Goal: Navigation & Orientation: Understand site structure

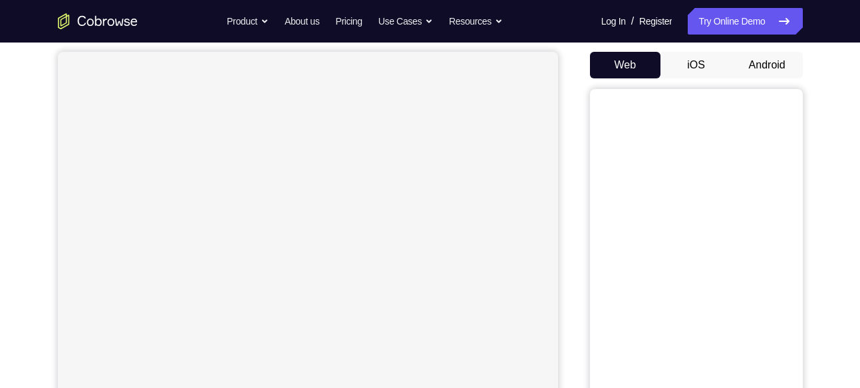
scroll to position [120, 0]
click at [773, 62] on button "Android" at bounding box center [766, 66] width 71 height 27
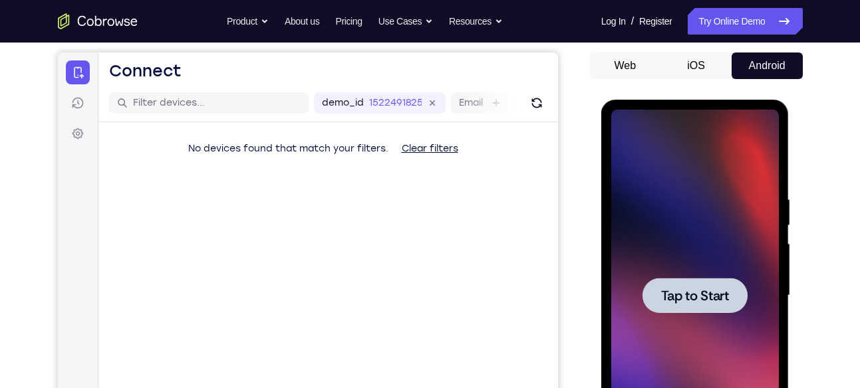
scroll to position [0, 0]
click at [701, 290] on span "Tap to Start" at bounding box center [695, 295] width 68 height 13
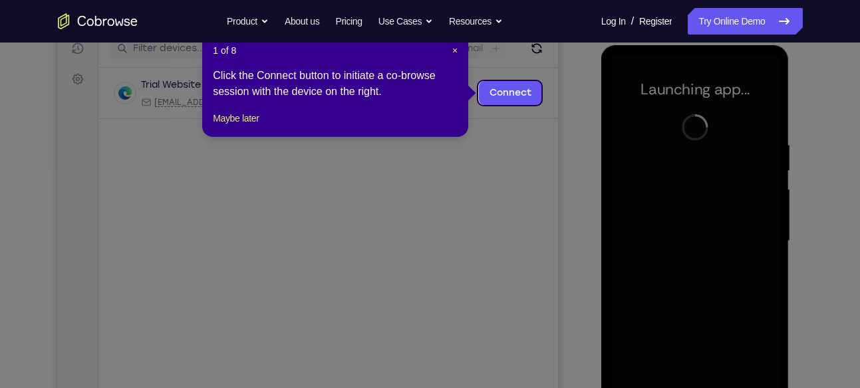
scroll to position [176, 0]
click at [452, 50] on span "×" at bounding box center [454, 50] width 5 height 11
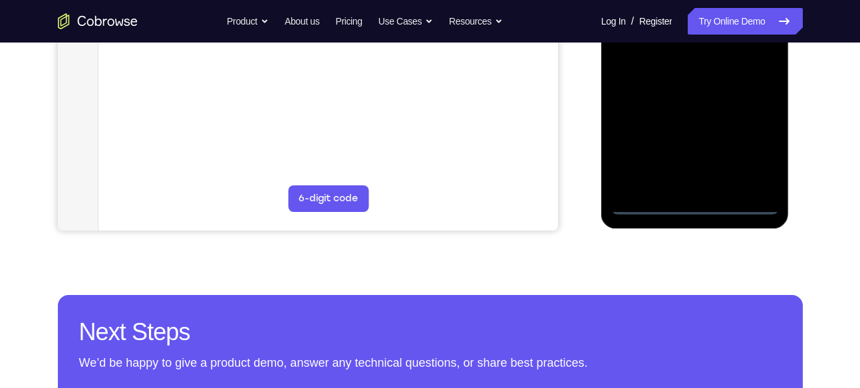
scroll to position [389, 0]
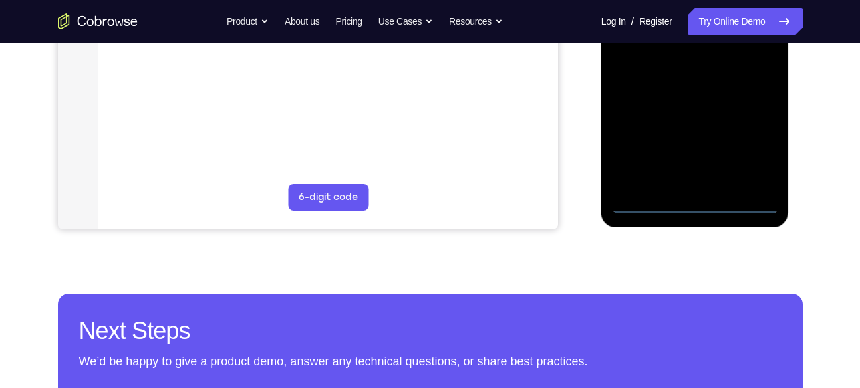
click at [690, 203] on div at bounding box center [695, 27] width 168 height 372
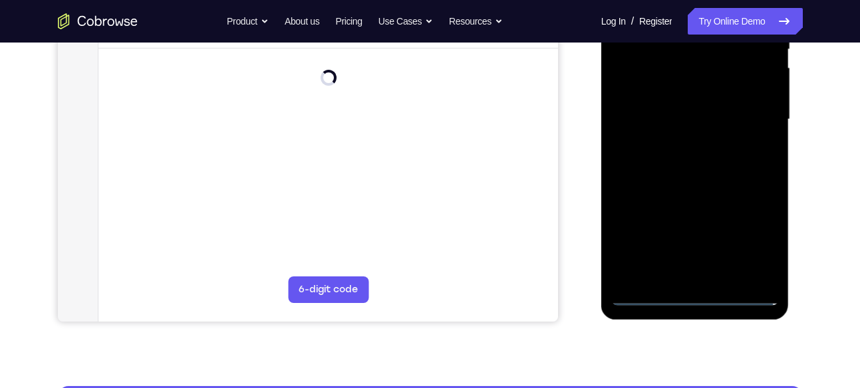
scroll to position [295, 0]
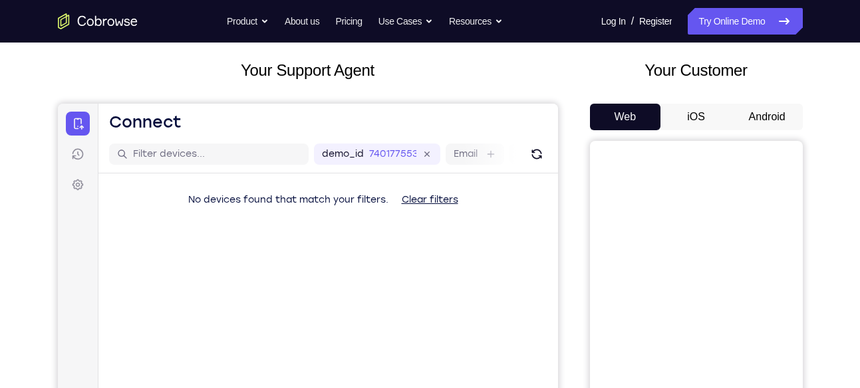
click at [759, 112] on button "Android" at bounding box center [766, 117] width 71 height 27
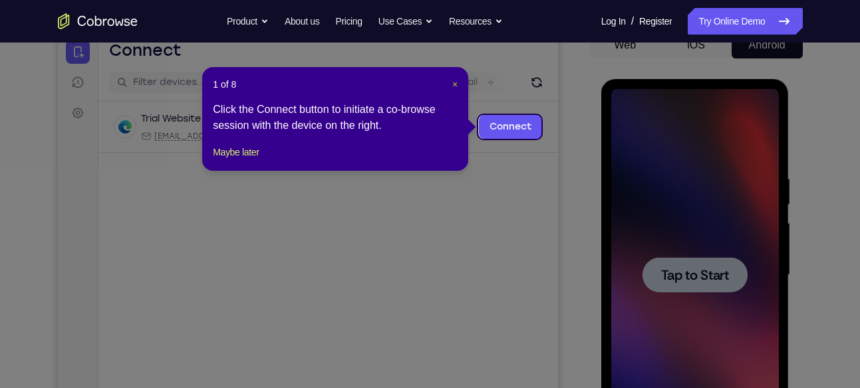
click at [455, 84] on span "×" at bounding box center [454, 84] width 5 height 11
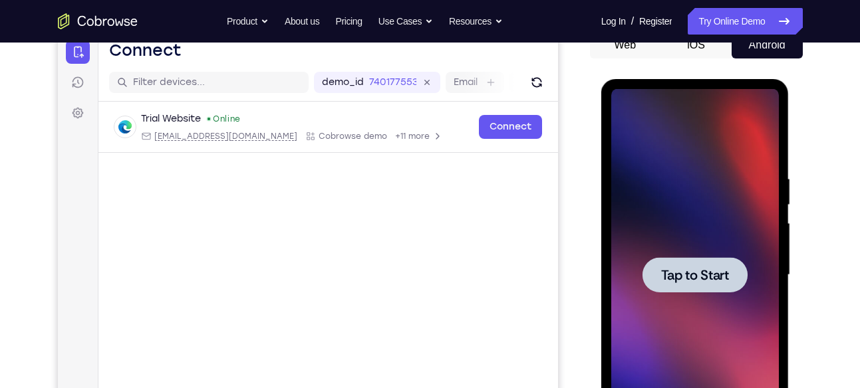
click at [703, 279] on span "Tap to Start" at bounding box center [695, 275] width 68 height 13
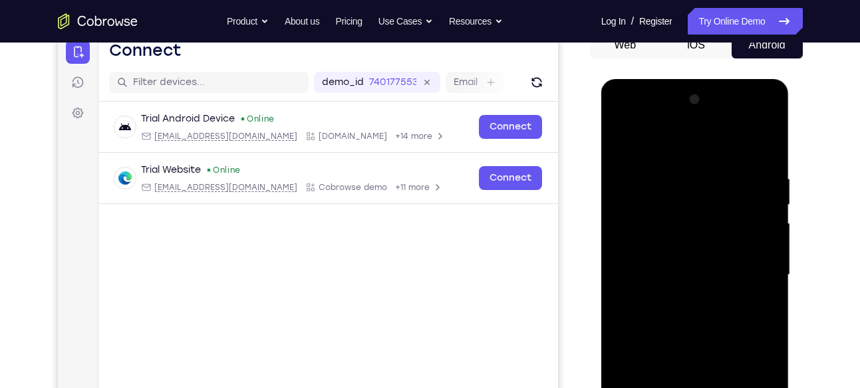
scroll to position [307, 0]
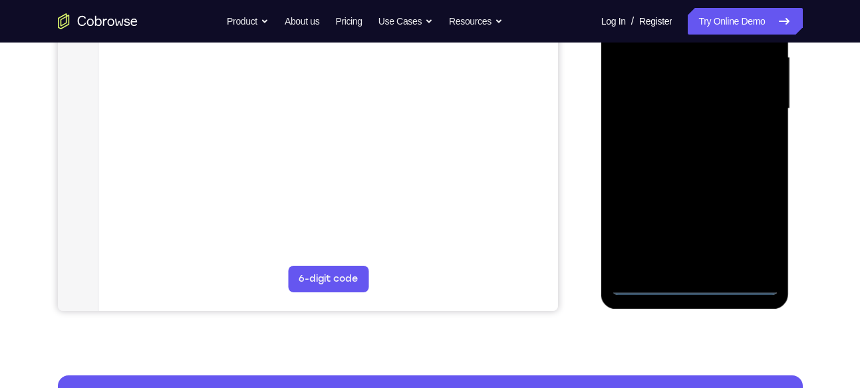
click at [699, 282] on div at bounding box center [695, 109] width 168 height 372
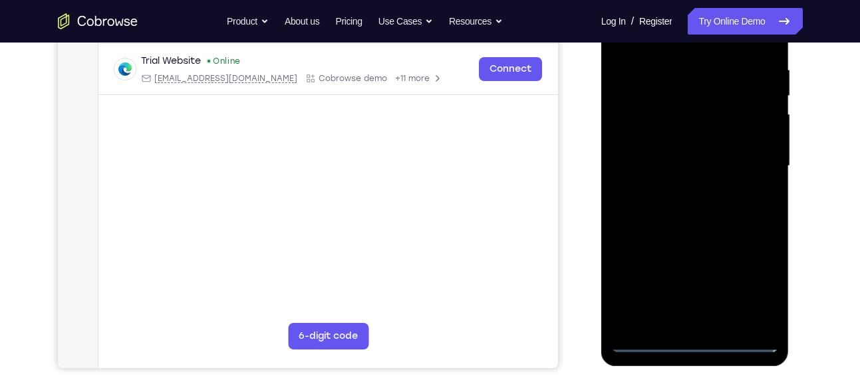
scroll to position [231, 0]
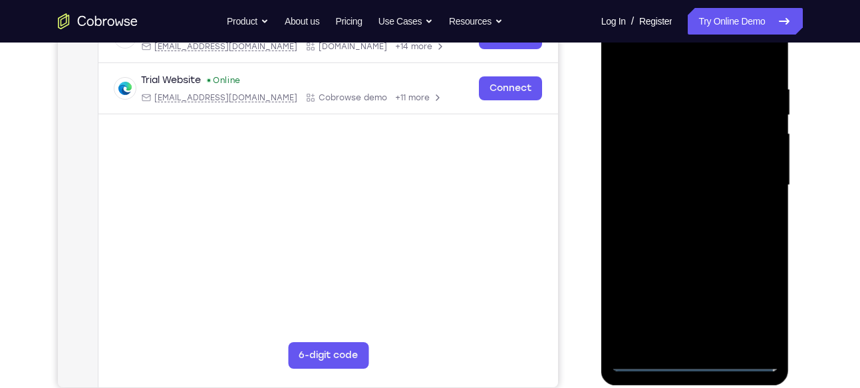
click at [760, 307] on div at bounding box center [695, 185] width 168 height 372
click at [755, 312] on div at bounding box center [695, 185] width 168 height 372
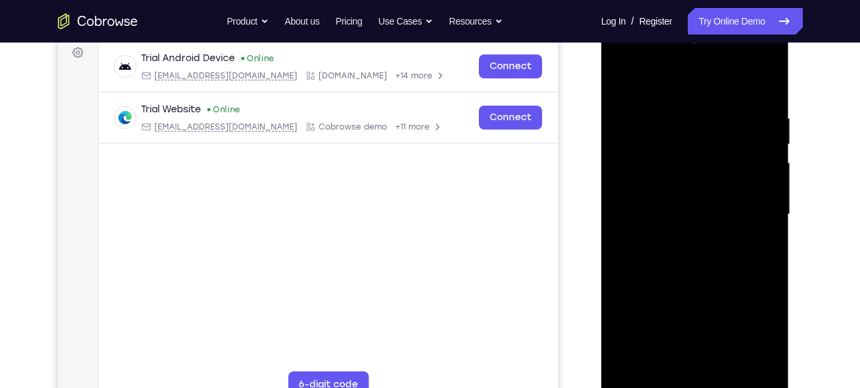
scroll to position [201, 0]
click at [750, 326] on div at bounding box center [695, 215] width 168 height 372
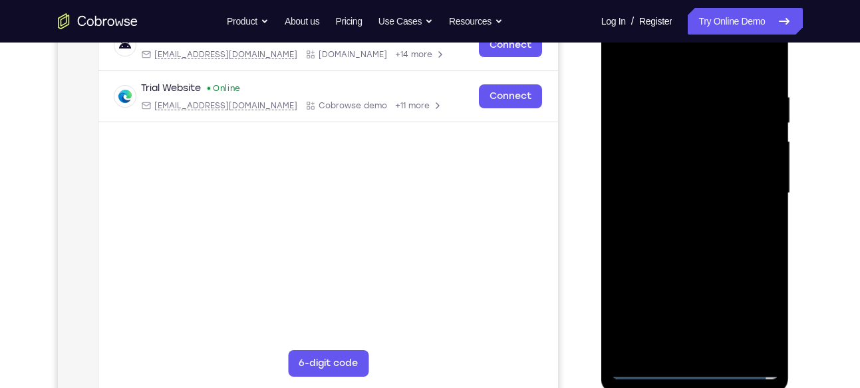
scroll to position [224, 0]
click at [746, 314] on div at bounding box center [695, 192] width 168 height 372
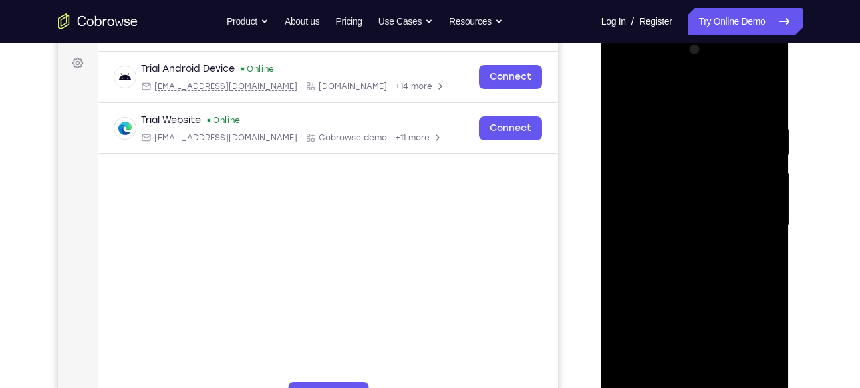
scroll to position [190, 0]
click at [663, 96] on div at bounding box center [695, 226] width 168 height 372
click at [751, 223] on div at bounding box center [695, 226] width 168 height 372
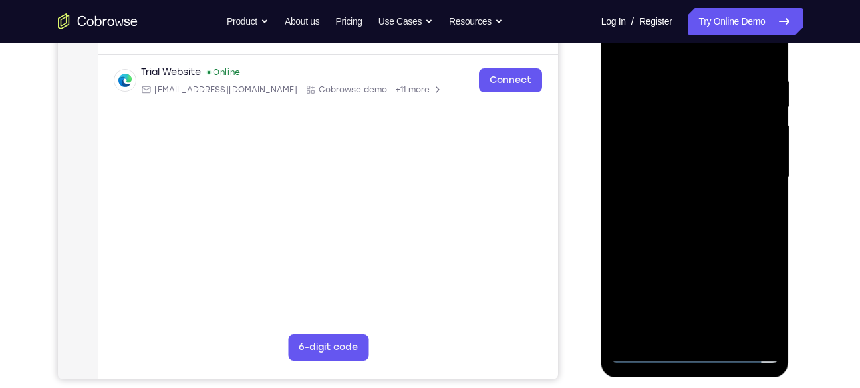
scroll to position [239, 0]
click at [710, 332] on div at bounding box center [695, 177] width 168 height 372
click at [654, 161] on div at bounding box center [695, 177] width 168 height 372
click at [631, 322] on div at bounding box center [695, 177] width 168 height 372
click at [671, 287] on div at bounding box center [695, 177] width 168 height 372
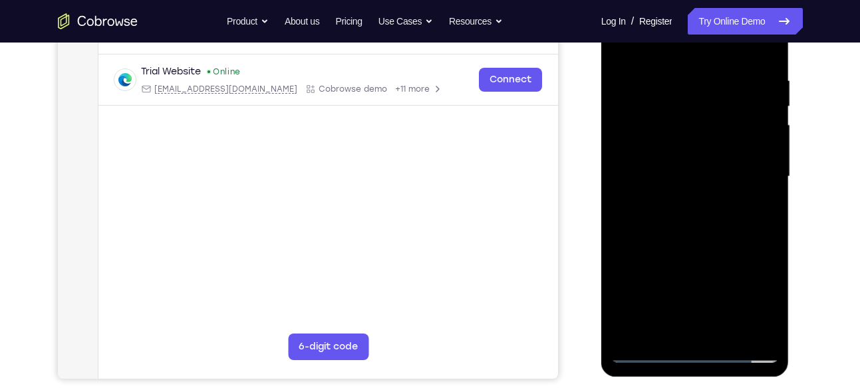
click at [676, 152] on div at bounding box center [695, 177] width 168 height 372
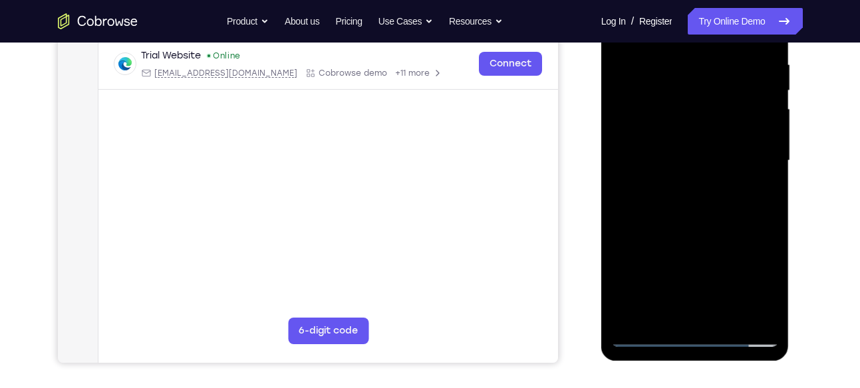
scroll to position [255, 0]
click at [700, 108] on div at bounding box center [695, 161] width 168 height 372
click at [642, 130] on div at bounding box center [695, 161] width 168 height 372
click at [640, 144] on div at bounding box center [695, 161] width 168 height 372
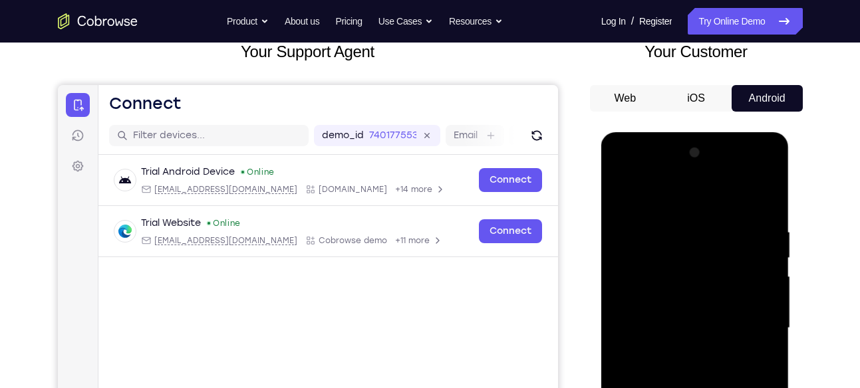
scroll to position [88, 0]
click at [723, 332] on div at bounding box center [695, 328] width 168 height 372
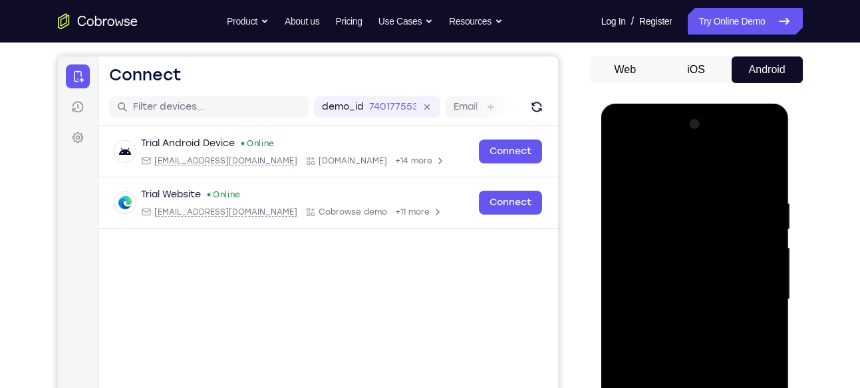
scroll to position [118, 0]
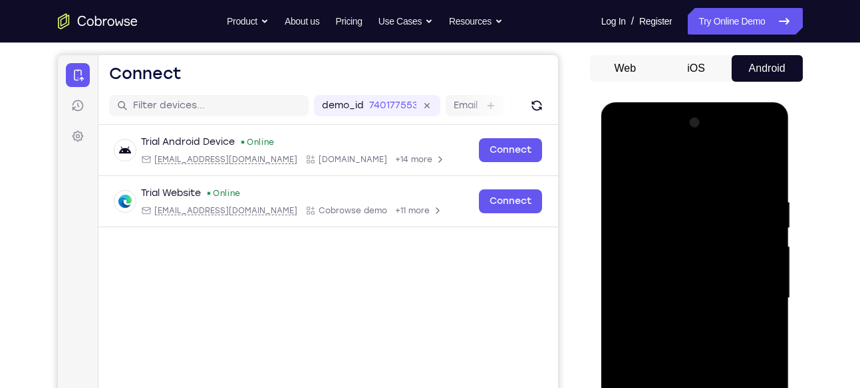
click at [723, 332] on div at bounding box center [695, 298] width 168 height 372
click at [693, 310] on div at bounding box center [695, 298] width 168 height 372
click at [690, 316] on div at bounding box center [695, 298] width 168 height 372
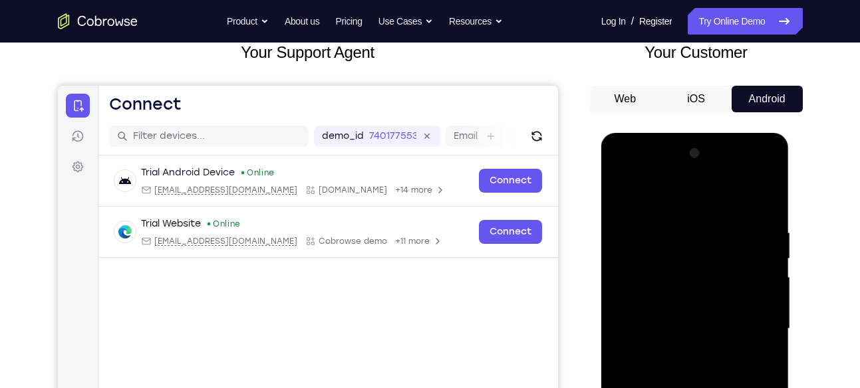
scroll to position [88, 0]
click at [720, 334] on div at bounding box center [695, 328] width 168 height 372
click at [723, 364] on div at bounding box center [695, 328] width 168 height 372
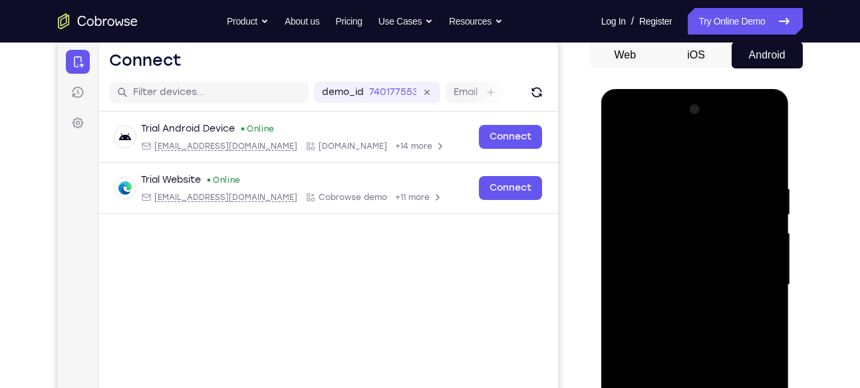
scroll to position [132, 0]
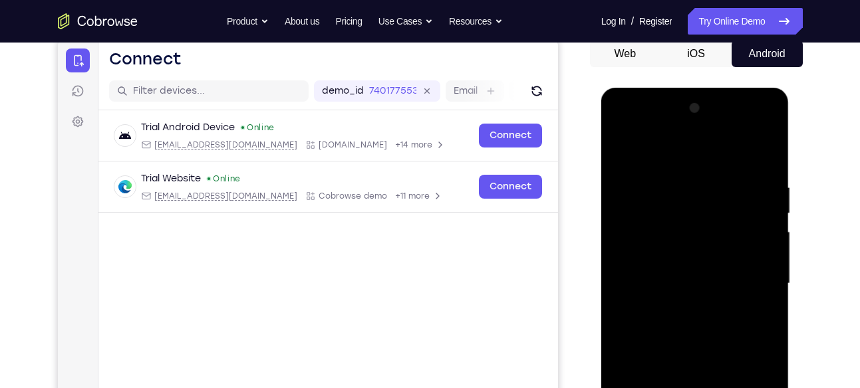
click at [725, 305] on div at bounding box center [695, 284] width 168 height 372
click at [707, 281] on div at bounding box center [695, 284] width 168 height 372
click at [702, 315] on div at bounding box center [695, 284] width 168 height 372
click at [697, 318] on div at bounding box center [695, 284] width 168 height 372
click at [695, 302] on div at bounding box center [695, 284] width 168 height 372
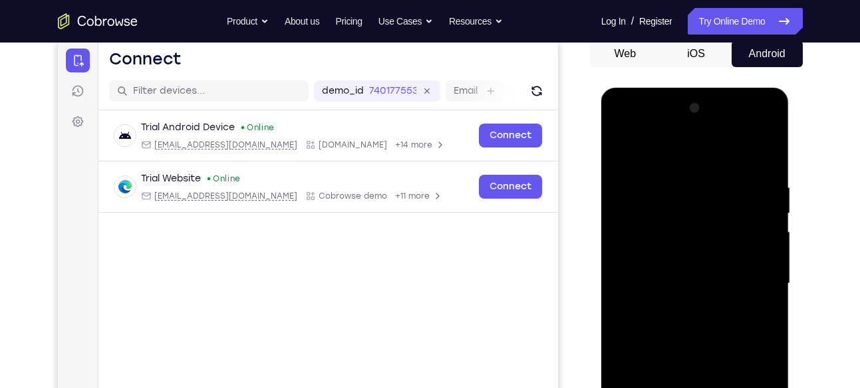
click at [696, 287] on div at bounding box center [695, 284] width 168 height 372
click at [697, 320] on div at bounding box center [695, 284] width 168 height 372
click at [702, 303] on div at bounding box center [695, 284] width 168 height 372
click at [705, 283] on div at bounding box center [695, 284] width 168 height 372
click at [695, 327] on div at bounding box center [695, 284] width 168 height 372
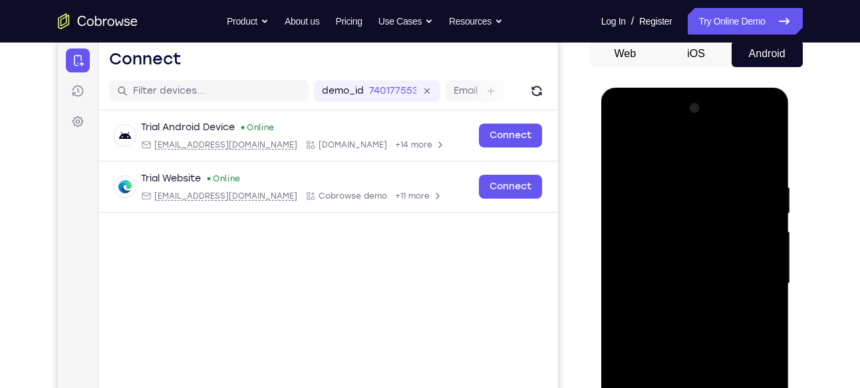
click at [699, 308] on div at bounding box center [695, 284] width 168 height 372
click at [713, 277] on span "Tap to Start" at bounding box center [695, 283] width 68 height 13
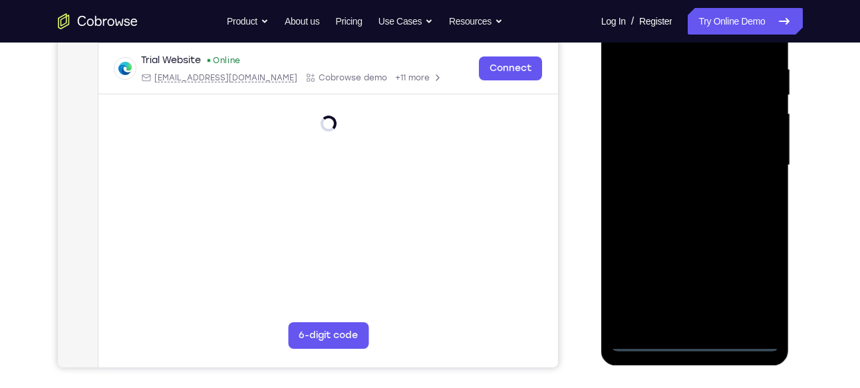
scroll to position [251, 0]
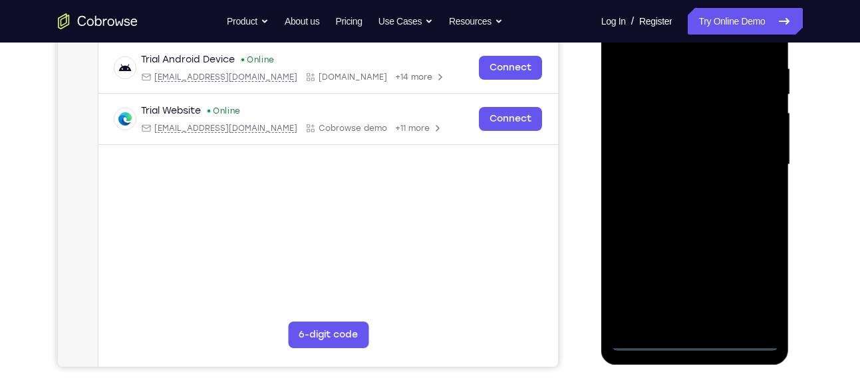
click at [698, 338] on div at bounding box center [695, 165] width 168 height 372
click at [767, 277] on div at bounding box center [695, 165] width 168 height 372
click at [761, 280] on div at bounding box center [695, 165] width 168 height 372
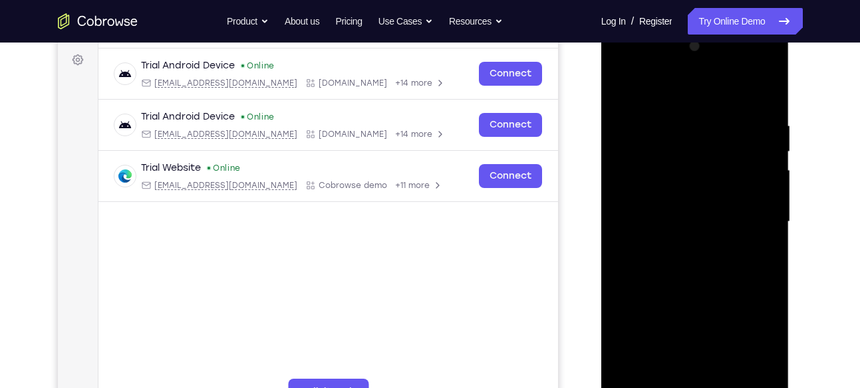
scroll to position [188, 0]
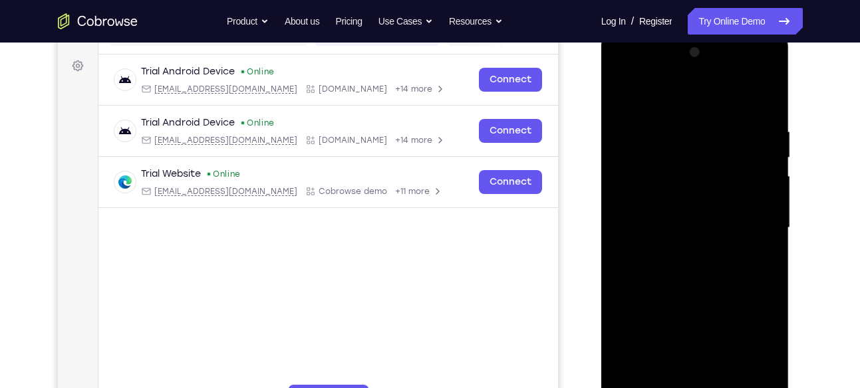
click at [713, 96] on div at bounding box center [695, 228] width 168 height 372
click at [747, 222] on div at bounding box center [695, 228] width 168 height 372
click at [689, 248] on div at bounding box center [695, 228] width 168 height 372
click at [713, 237] on div at bounding box center [695, 228] width 168 height 372
click at [697, 182] on div at bounding box center [695, 228] width 168 height 372
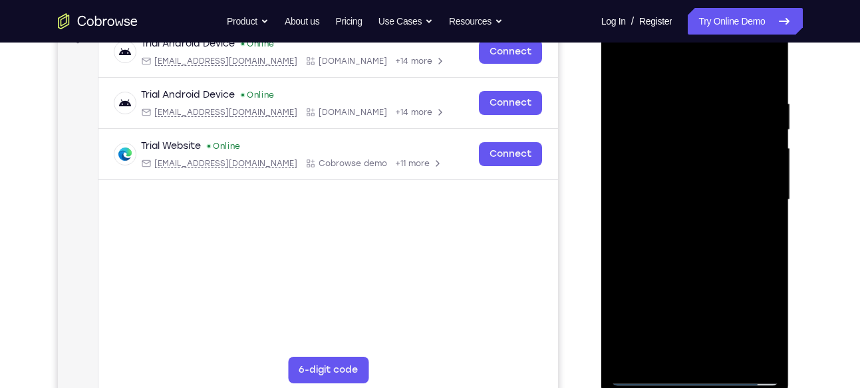
scroll to position [217, 0]
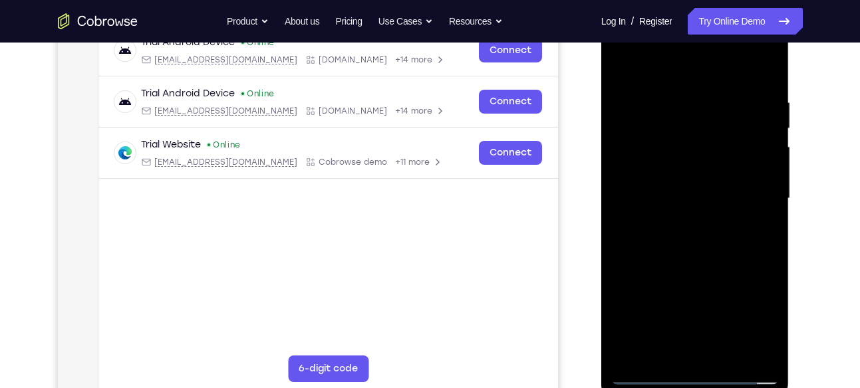
click at [620, 348] on div at bounding box center [695, 199] width 168 height 372
click at [671, 307] on div at bounding box center [695, 199] width 168 height 372
click at [719, 169] on div at bounding box center [695, 199] width 168 height 372
click at [644, 173] on div at bounding box center [695, 199] width 168 height 372
click at [653, 200] on div at bounding box center [695, 199] width 168 height 372
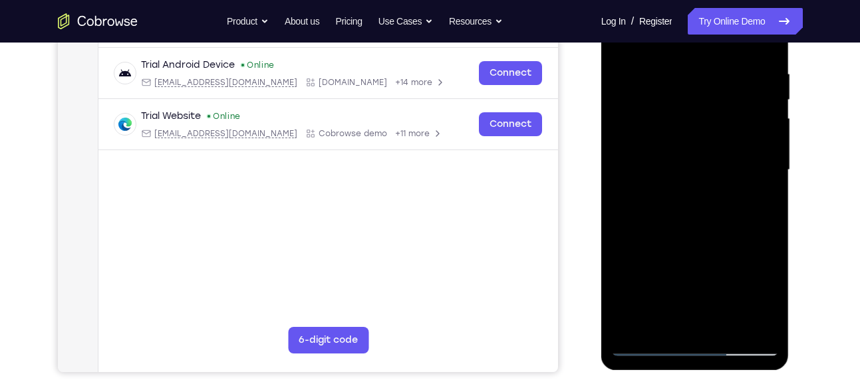
scroll to position [247, 0]
click at [690, 210] on div at bounding box center [695, 169] width 168 height 372
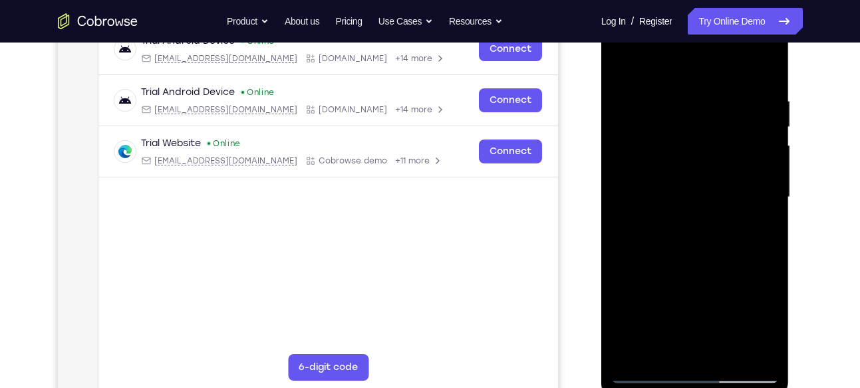
scroll to position [216, 0]
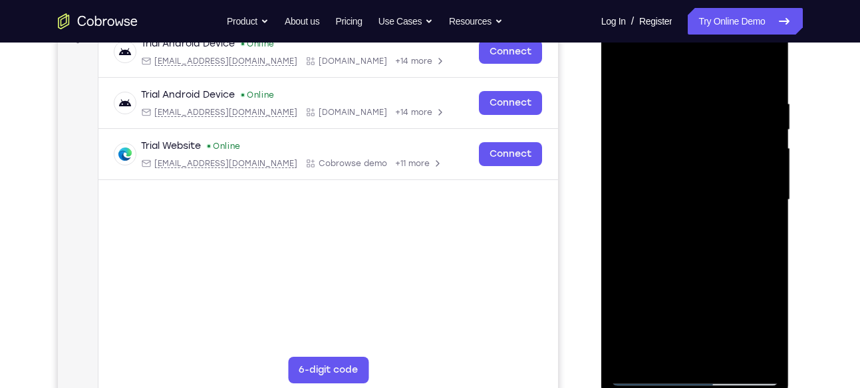
click at [677, 223] on div at bounding box center [695, 200] width 168 height 372
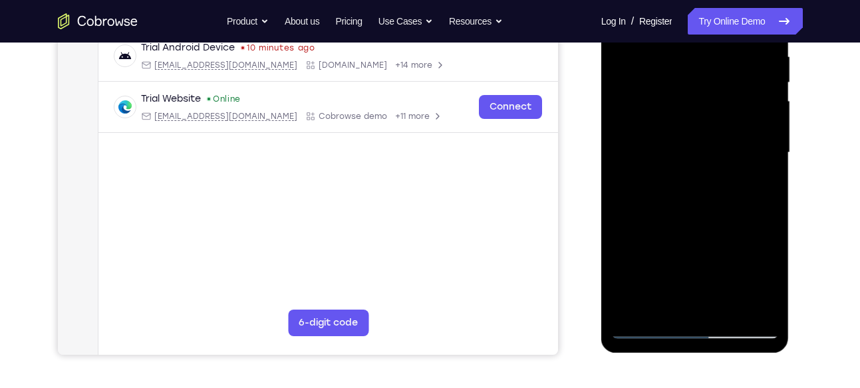
scroll to position [263, 0]
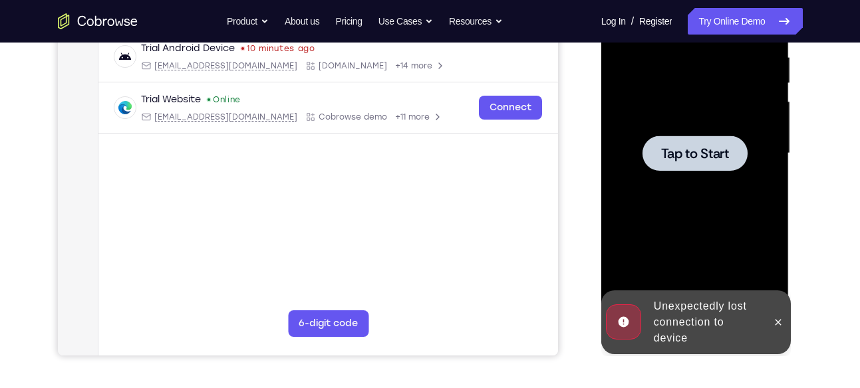
click at [735, 142] on div at bounding box center [694, 153] width 105 height 35
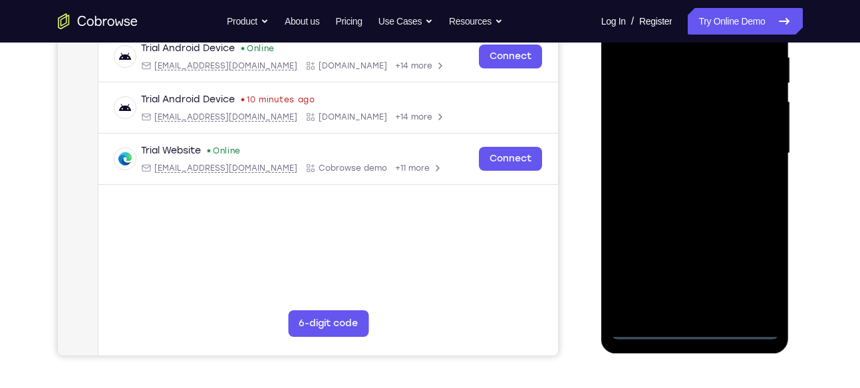
click at [701, 334] on div at bounding box center [695, 153] width 168 height 372
drag, startPoint x: 733, startPoint y: 273, endPoint x: 745, endPoint y: 276, distance: 12.3
click at [745, 276] on div at bounding box center [695, 153] width 168 height 372
click at [687, 325] on div at bounding box center [695, 153] width 168 height 372
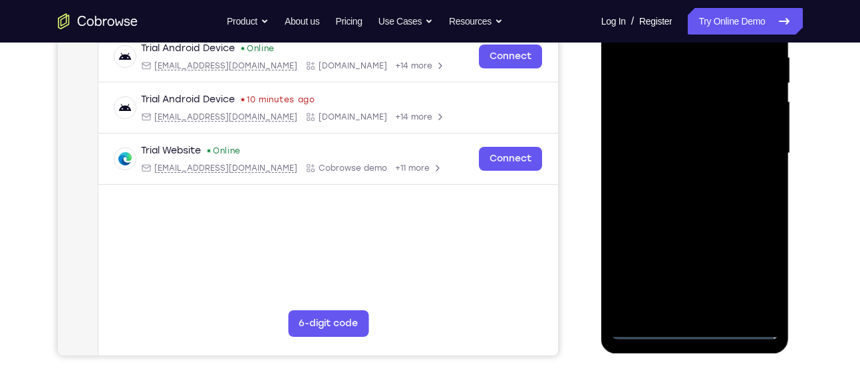
click at [698, 332] on div at bounding box center [695, 153] width 168 height 372
click at [699, 335] on div at bounding box center [695, 153] width 168 height 372
click at [693, 326] on div at bounding box center [695, 153] width 168 height 372
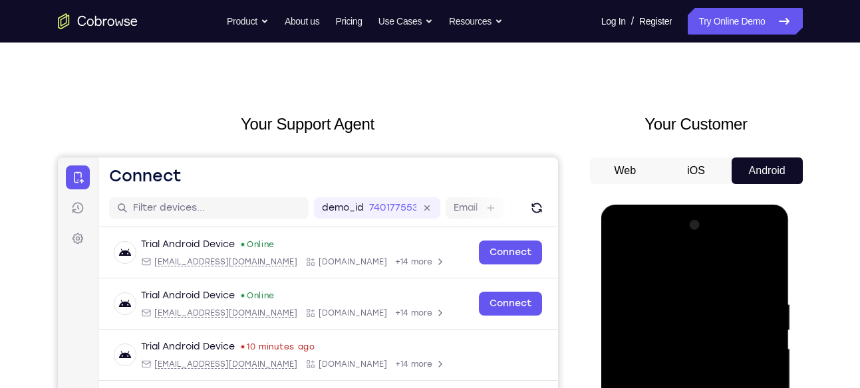
scroll to position [0, 0]
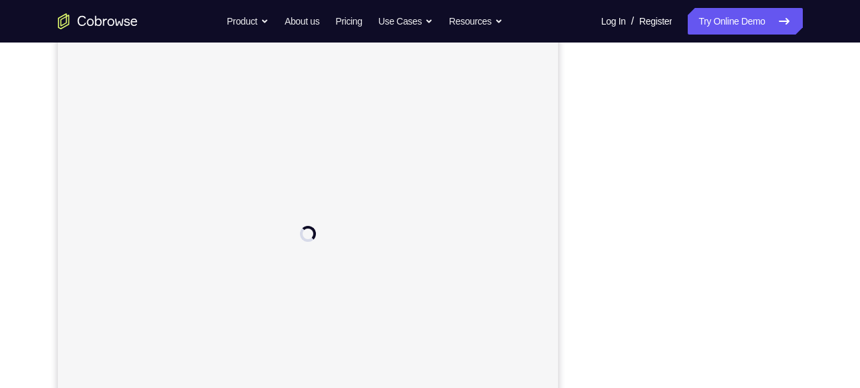
scroll to position [162, 0]
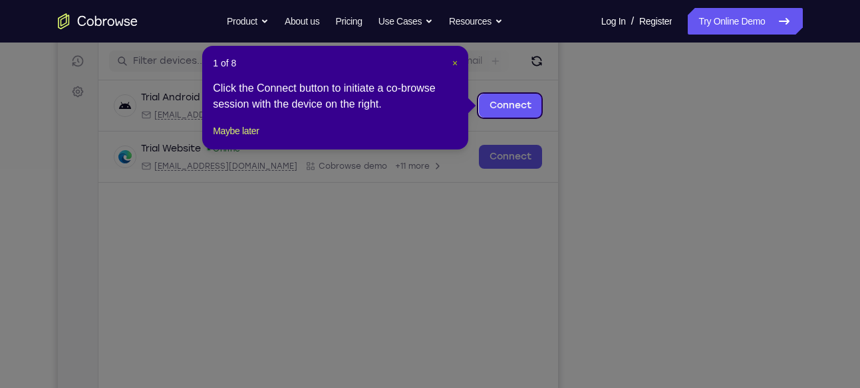
click at [453, 65] on span "×" at bounding box center [454, 63] width 5 height 11
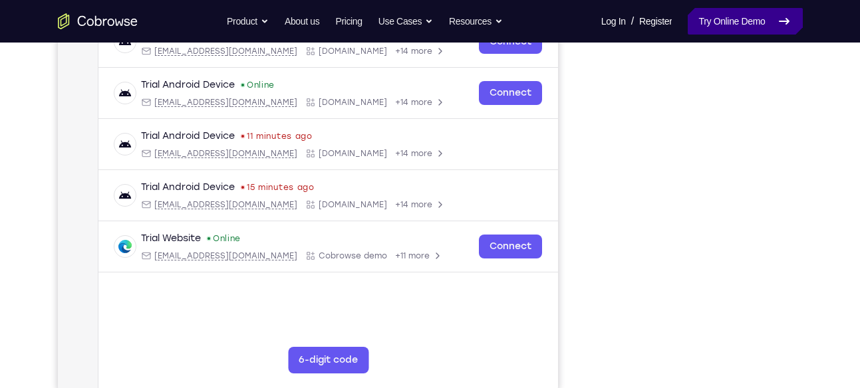
scroll to position [225, 0]
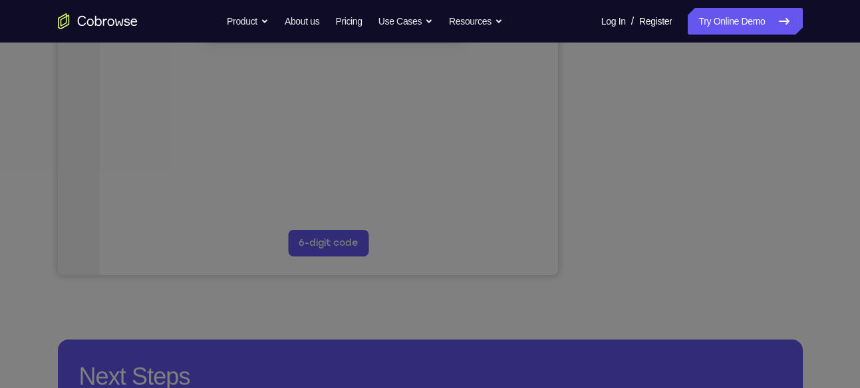
scroll to position [340, 0]
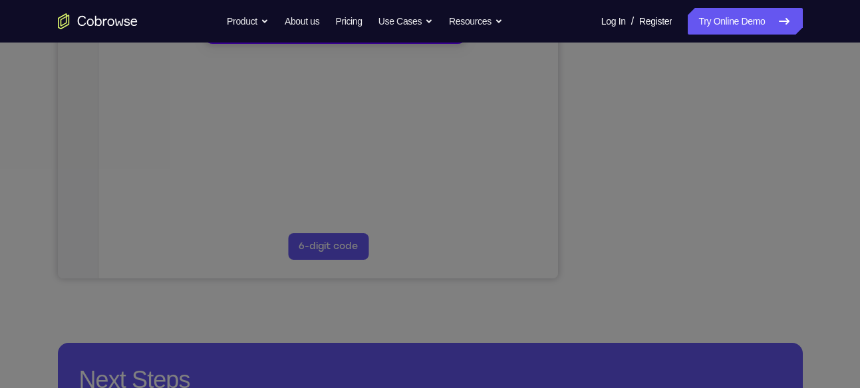
click at [759, 203] on icon at bounding box center [435, 152] width 870 height 472
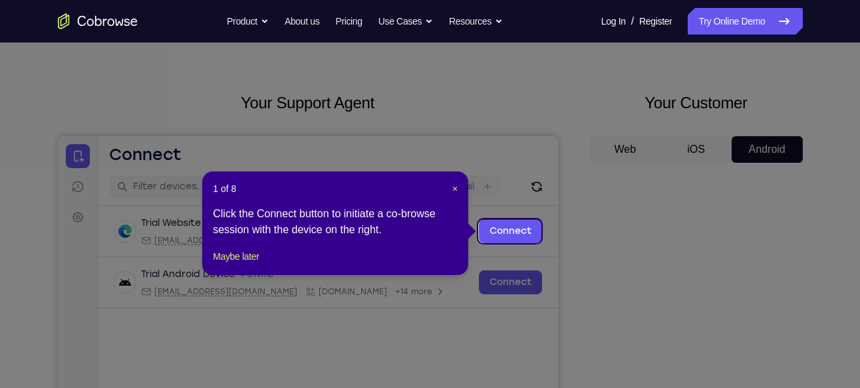
scroll to position [36, 0]
drag, startPoint x: 449, startPoint y: 187, endPoint x: 461, endPoint y: 187, distance: 11.3
click at [461, 187] on div "1 of 8 × Click the Connect button to initiate a co-browse session with the devi…" at bounding box center [335, 224] width 266 height 104
drag, startPoint x: 459, startPoint y: 187, endPoint x: 451, endPoint y: 188, distance: 8.1
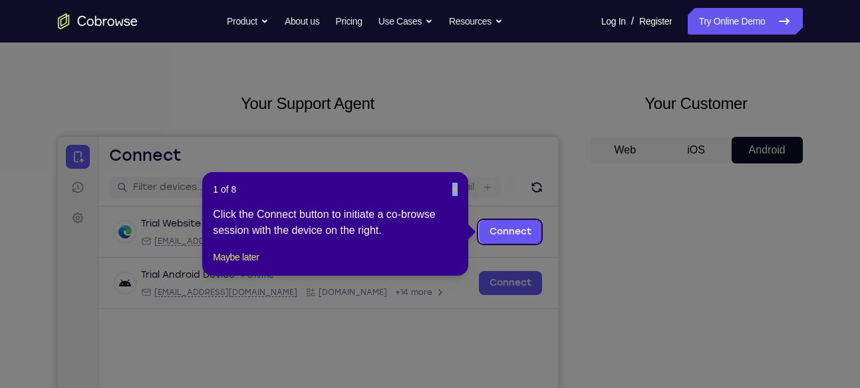
click at [451, 188] on div "1 of 8 × Click the Connect button to initiate a co-browse session with the devi…" at bounding box center [335, 224] width 266 height 104
click at [452, 188] on span "×" at bounding box center [454, 189] width 5 height 11
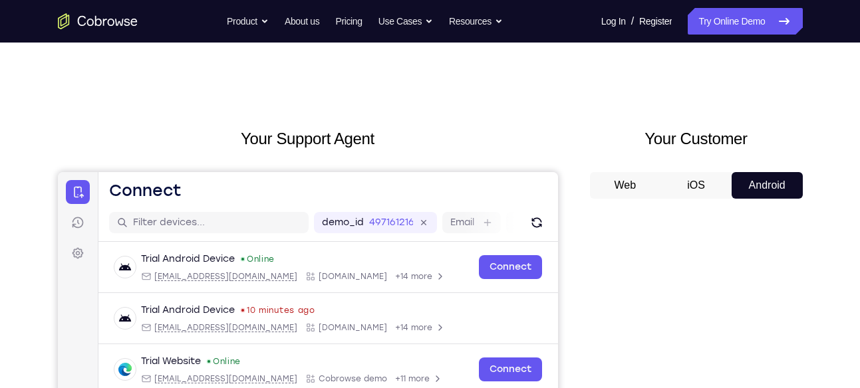
scroll to position [0, 0]
